Goal: Task Accomplishment & Management: Complete application form

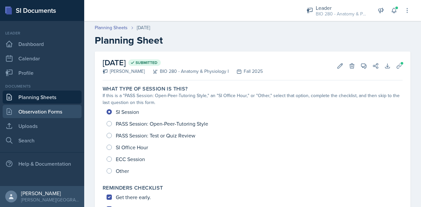
scroll to position [250, 0]
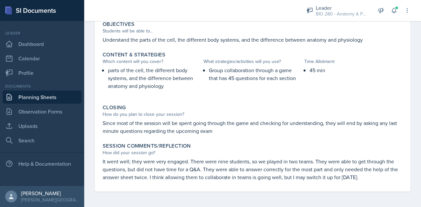
click at [37, 98] on link "Planning Sheets" at bounding box center [42, 97] width 79 height 13
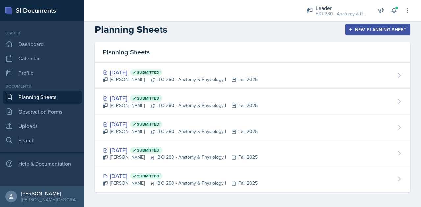
click at [366, 27] on div "New Planning Sheet" at bounding box center [378, 29] width 57 height 5
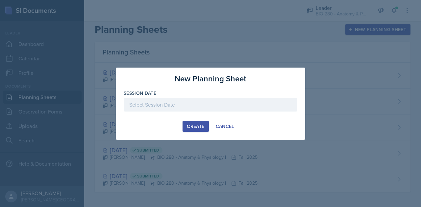
click at [245, 102] on div at bounding box center [211, 105] width 174 height 14
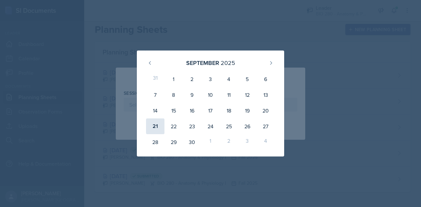
click at [158, 127] on div "21" at bounding box center [155, 127] width 18 height 16
type input "[DATE]"
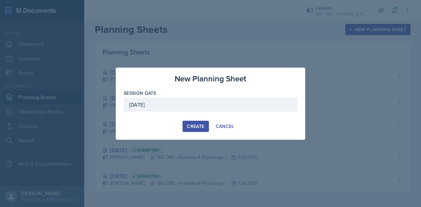
click at [186, 127] on button "Create" at bounding box center [195, 126] width 26 height 11
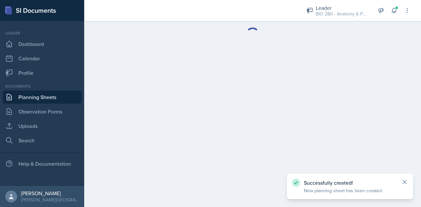
click at [405, 181] on icon at bounding box center [404, 182] width 7 height 7
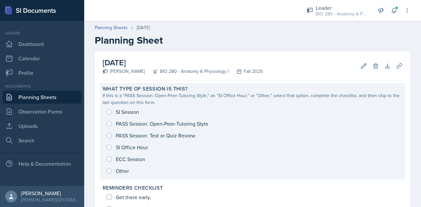
click at [112, 112] on div "SI Session PASS Session: Open-Peer-Tutoring Style PASS Session: Test or Quiz Re…" at bounding box center [253, 141] width 300 height 71
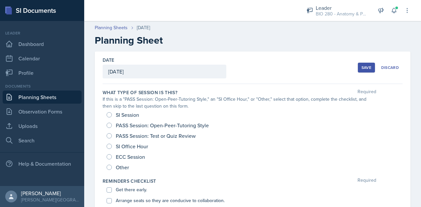
scroll to position [5, 0]
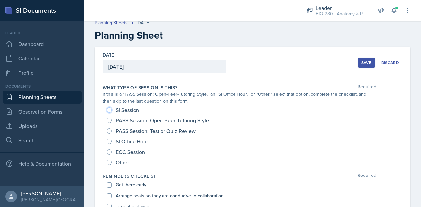
click at [110, 109] on input "SI Session" at bounding box center [109, 110] width 5 height 5
radio input "true"
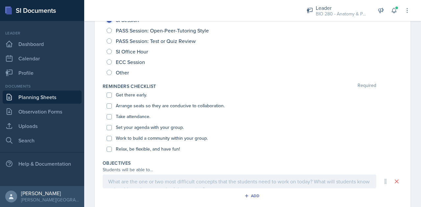
scroll to position [98, 0]
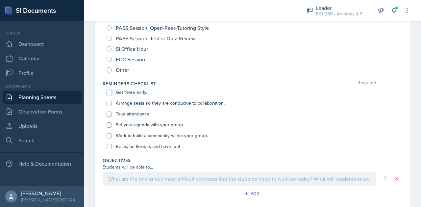
click at [108, 93] on input "Get there early." at bounding box center [109, 92] width 5 height 5
checkbox input "true"
click at [108, 101] on input "Arrange seats so they are conducive to collaboration." at bounding box center [109, 103] width 5 height 5
checkbox input "true"
click at [109, 112] on input "Take attendance." at bounding box center [109, 114] width 5 height 5
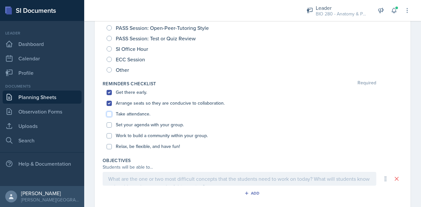
checkbox input "true"
click at [109, 120] on div "Set your agenda with your group." at bounding box center [253, 125] width 292 height 11
click at [110, 125] on input "Set your agenda with your group." at bounding box center [109, 125] width 5 height 5
checkbox input "true"
click at [110, 138] on input "Work to build a community within your group." at bounding box center [109, 136] width 5 height 5
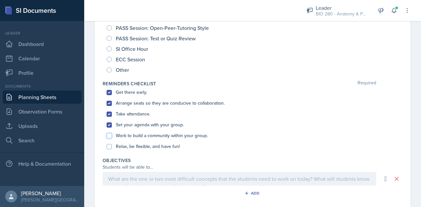
checkbox input "true"
click at [109, 147] on input "Relax, be flexible, and have fun!" at bounding box center [109, 146] width 5 height 5
checkbox input "true"
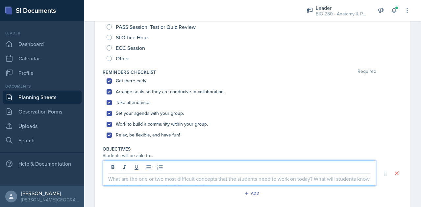
click at [118, 177] on p at bounding box center [239, 179] width 262 height 8
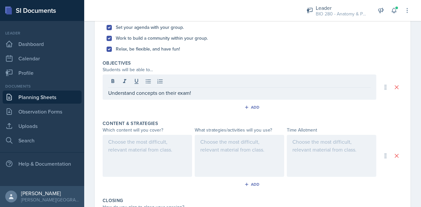
click at [119, 162] on div at bounding box center [147, 156] width 89 height 42
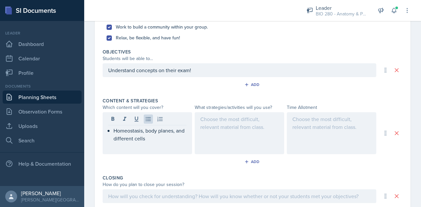
click at [249, 133] on div at bounding box center [239, 133] width 89 height 42
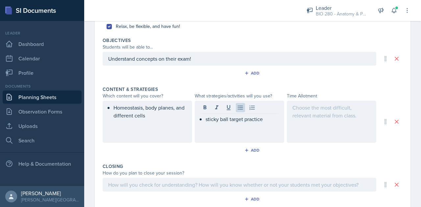
click at [322, 111] on div at bounding box center [331, 122] width 89 height 42
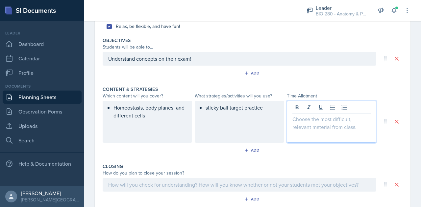
scroll to position [230, 0]
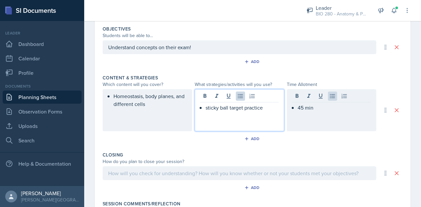
click at [265, 93] on div "sticky ball target practice" at bounding box center [239, 110] width 89 height 42
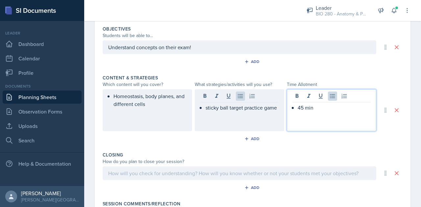
click at [318, 98] on div "45 min" at bounding box center [331, 110] width 89 height 42
click at [235, 100] on p "sticky ball target practice game" at bounding box center [242, 96] width 73 height 8
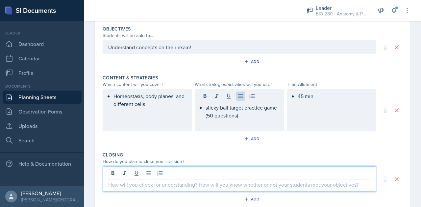
click at [260, 172] on div at bounding box center [240, 179] width 274 height 25
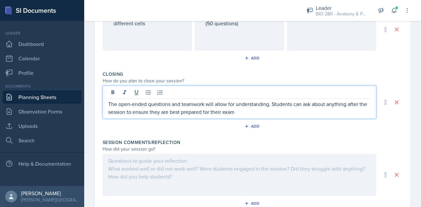
scroll to position [336, 0]
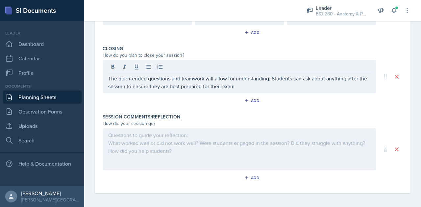
click at [143, 145] on div at bounding box center [240, 150] width 274 height 42
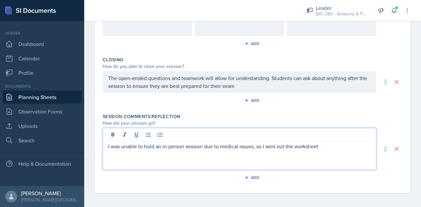
click at [325, 145] on p "I was unable to hold an in-person session due to medical issues, so I sent out …" at bounding box center [239, 147] width 262 height 8
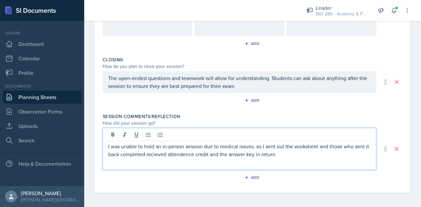
click at [174, 152] on p "I was unable to hold an in-person session due to medical issues, so I sent out …" at bounding box center [239, 151] width 262 height 16
click at [309, 156] on p "I was unable to hold an in-person session due to medical issues, so I sent out …" at bounding box center [239, 151] width 262 height 16
click at [332, 155] on p "I was unable to hold an in-person session due to medical issues, so I sent out …" at bounding box center [239, 151] width 262 height 16
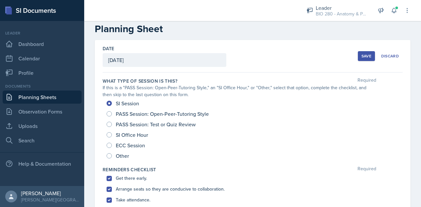
scroll to position [0, 0]
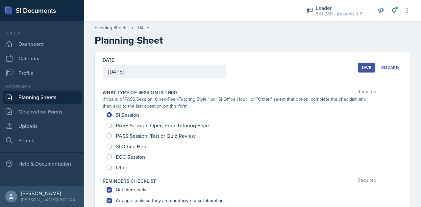
click at [362, 66] on div "Save" at bounding box center [366, 67] width 10 height 5
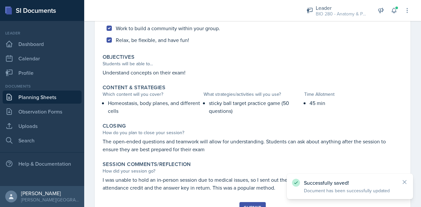
scroll to position [246, 0]
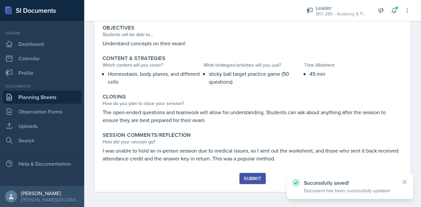
click at [246, 180] on div "Submit" at bounding box center [252, 178] width 17 height 5
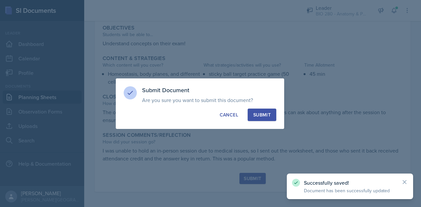
click at [256, 116] on div "Submit" at bounding box center [261, 115] width 17 height 7
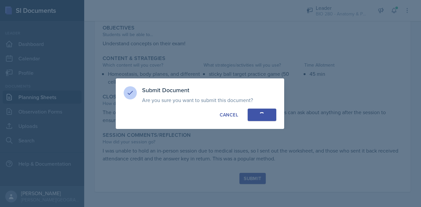
radio input "true"
